Goal: Transaction & Acquisition: Purchase product/service

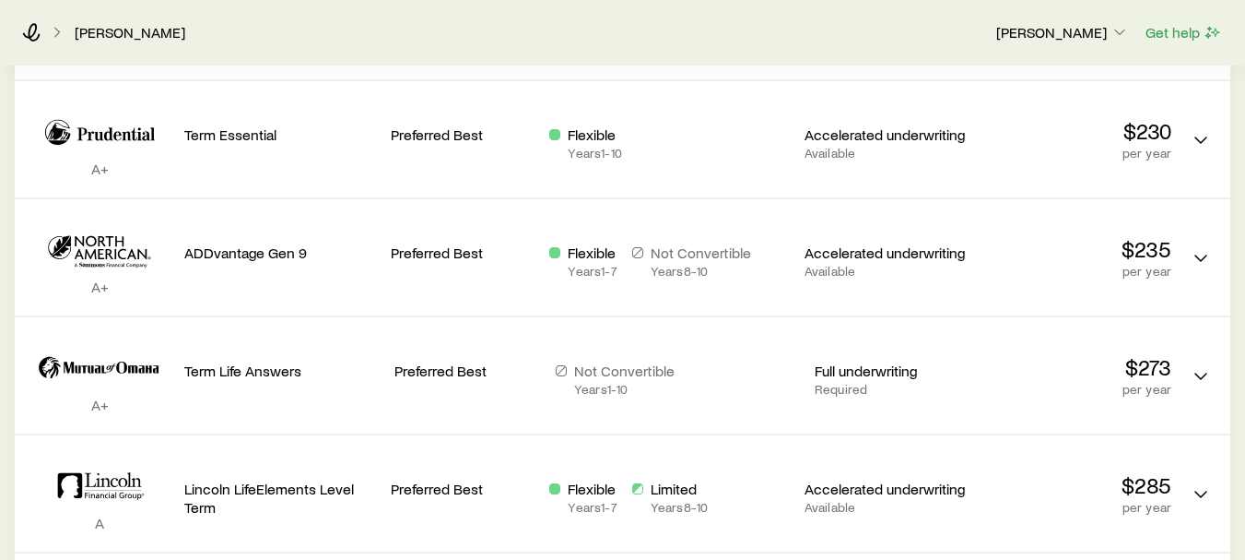
scroll to position [1366, 0]
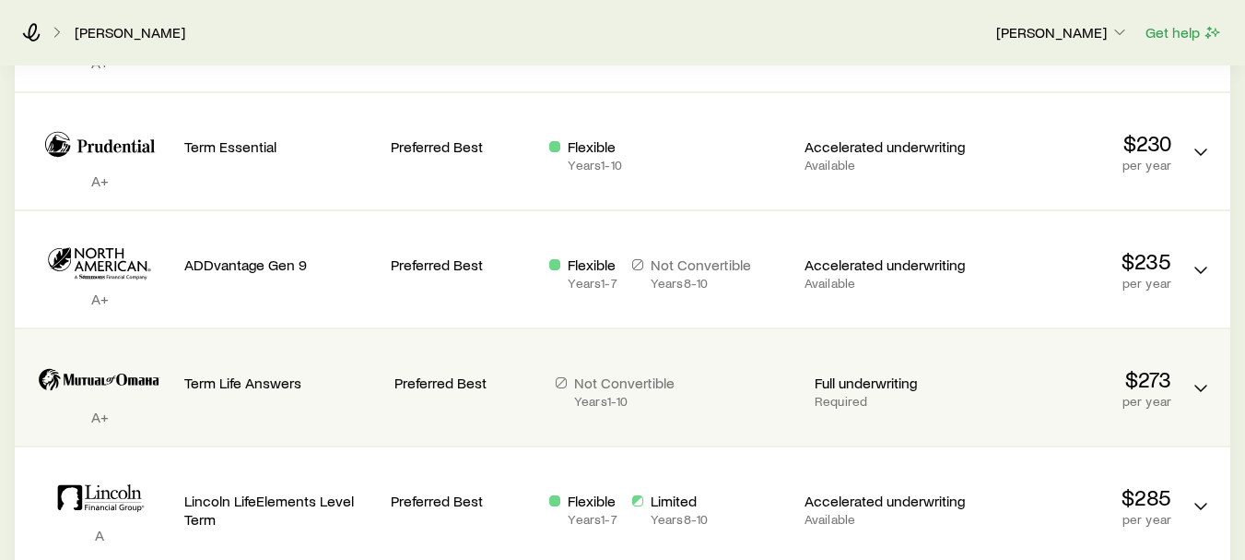
click at [869, 373] on p "Full underwriting" at bounding box center [888, 382] width 147 height 18
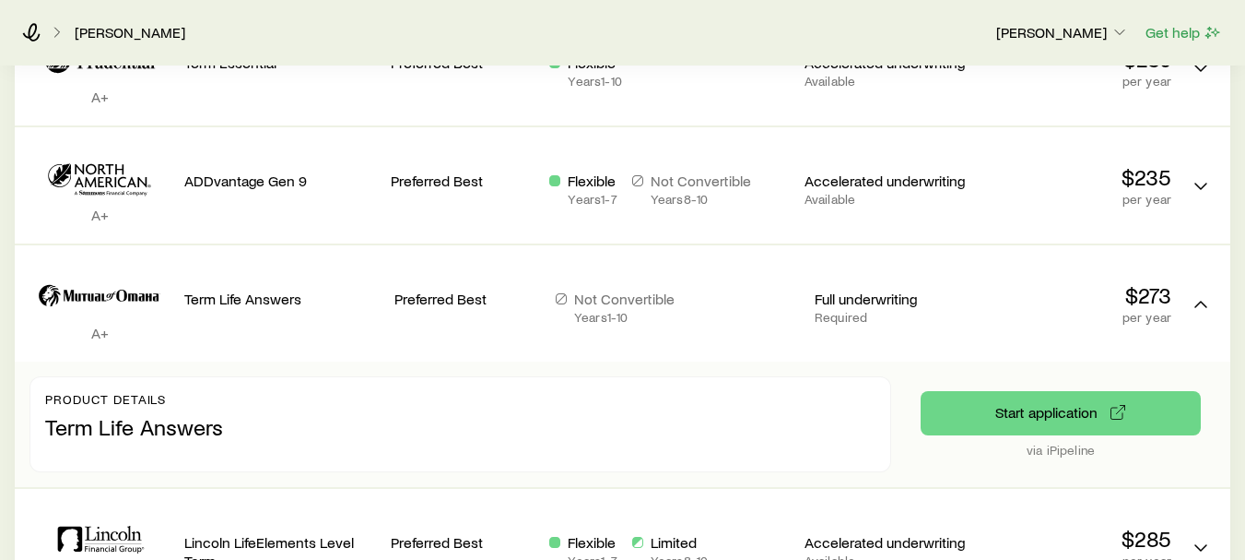
scroll to position [1455, 0]
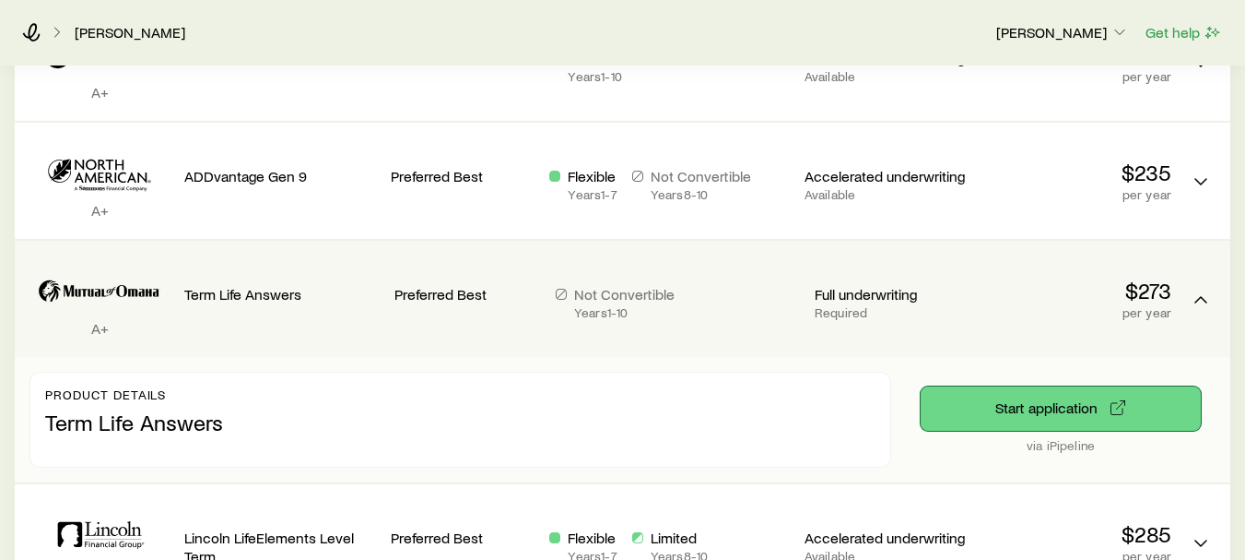
click at [1050, 386] on button "Start application" at bounding box center [1061, 408] width 280 height 44
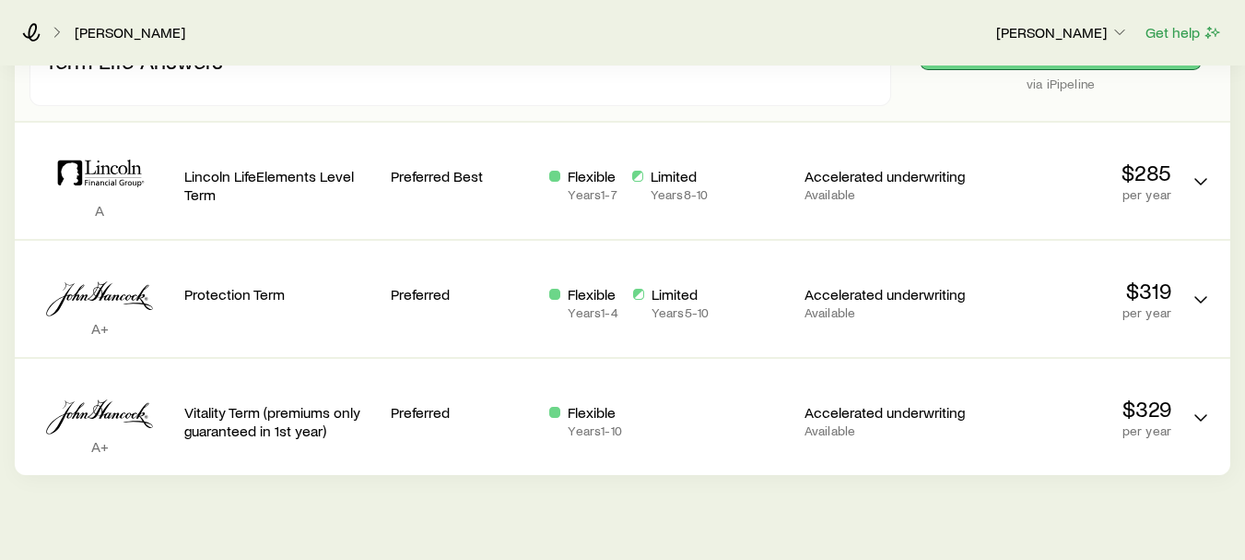
scroll to position [1842, 0]
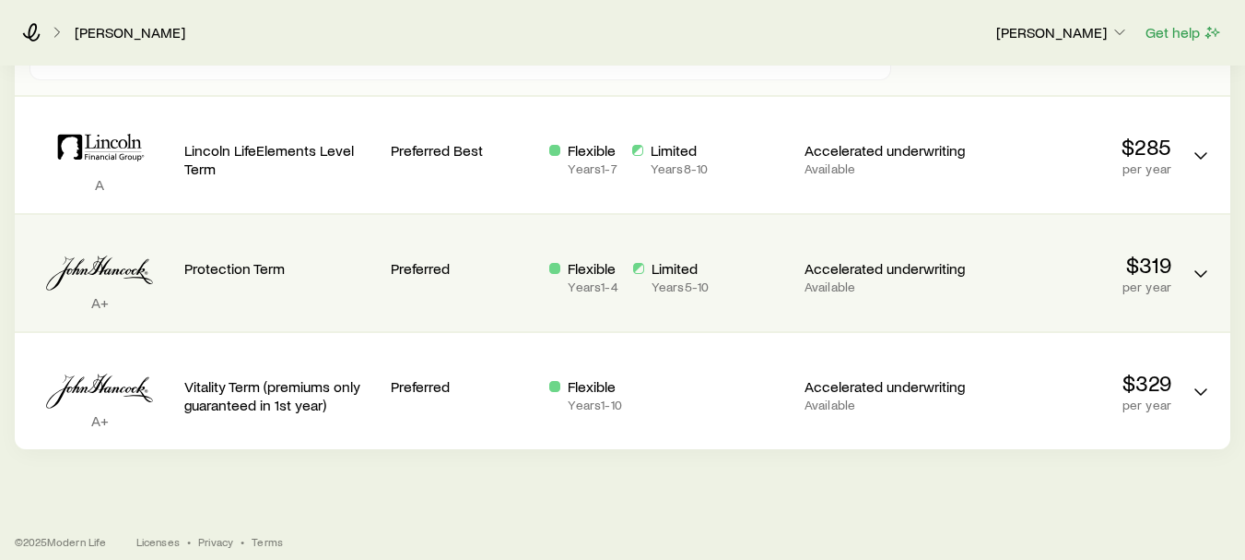
click at [230, 259] on p "Protection Term" at bounding box center [280, 268] width 192 height 18
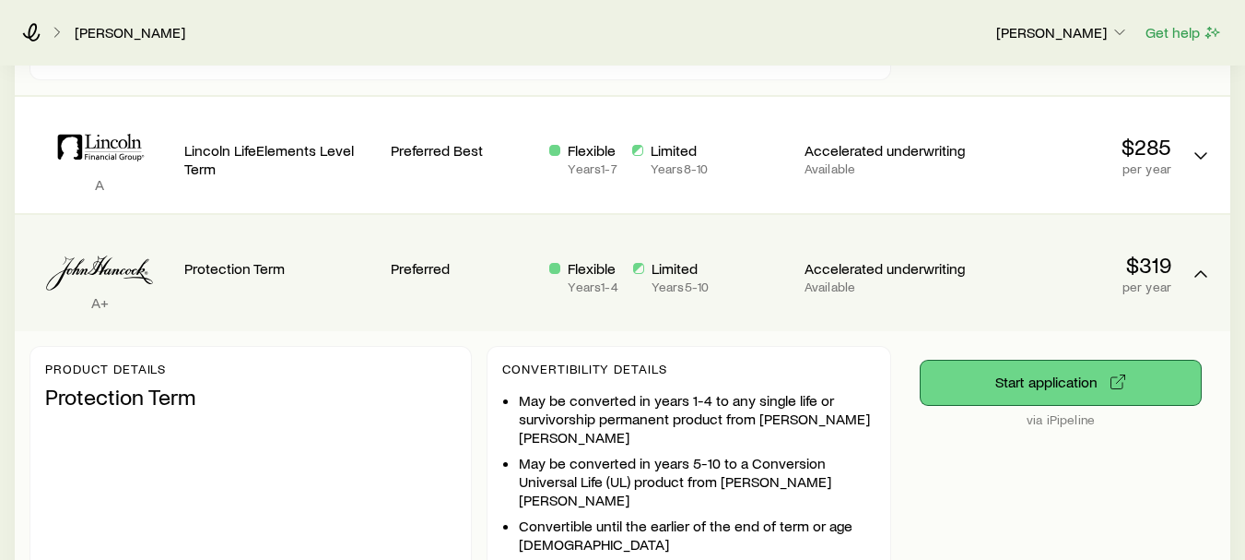
click at [1016, 372] on button "Start application" at bounding box center [1061, 382] width 280 height 44
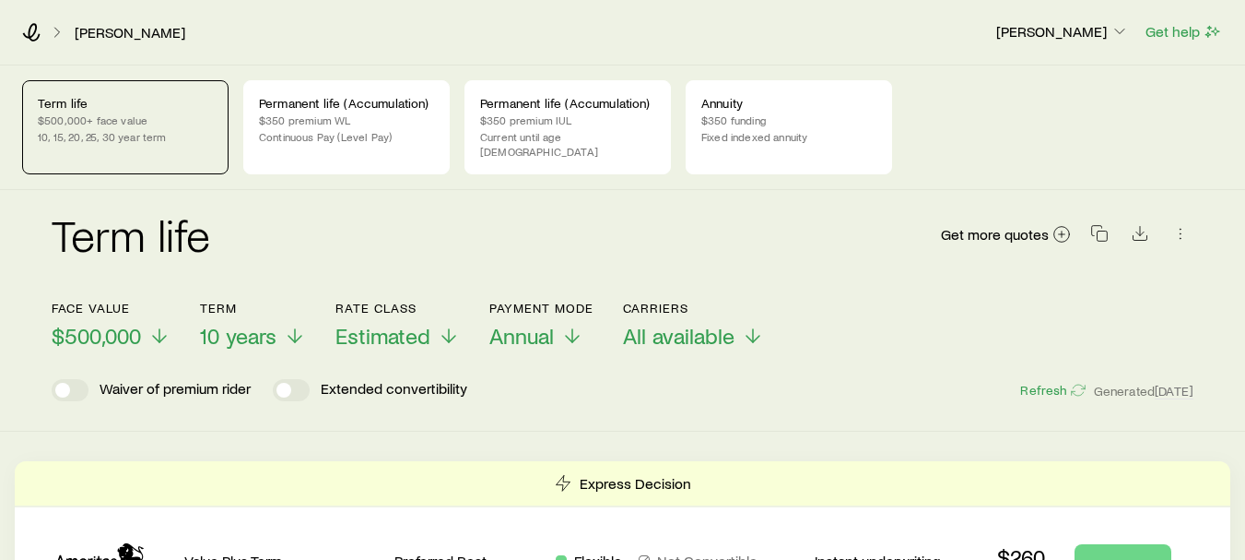
scroll to position [0, 0]
